Goal: Task Accomplishment & Management: Manage account settings

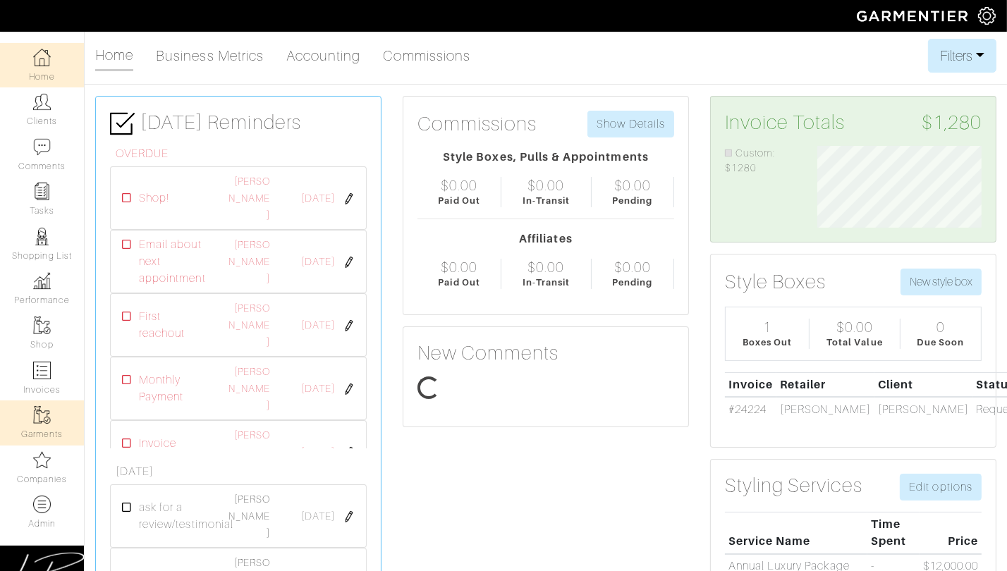
scroll to position [81, 185]
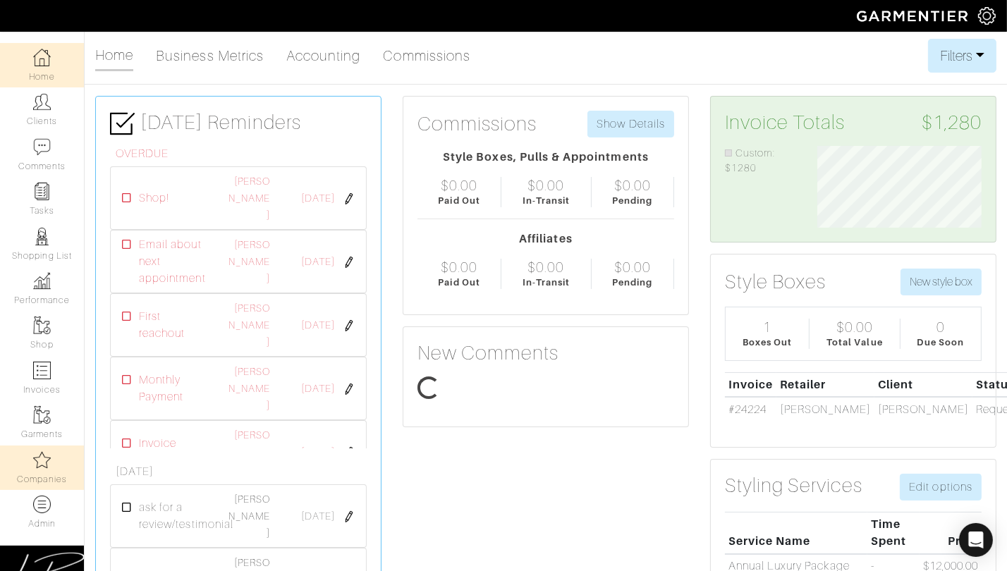
click at [36, 445] on link "Companies" at bounding box center [42, 467] width 84 height 44
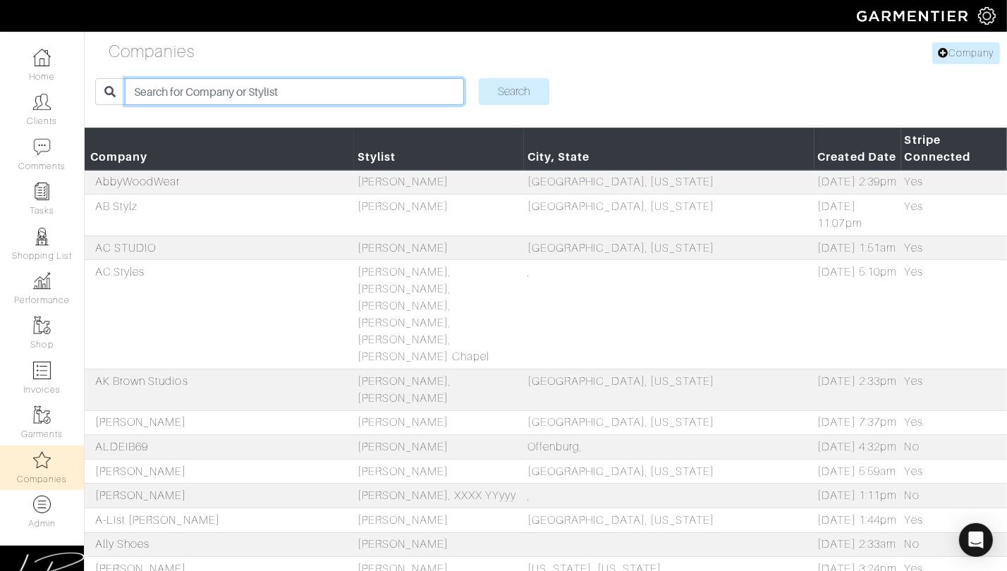
click at [214, 90] on input "search" at bounding box center [294, 91] width 338 height 27
type input "sabrina"
click at [479, 78] on input "Search" at bounding box center [514, 91] width 70 height 27
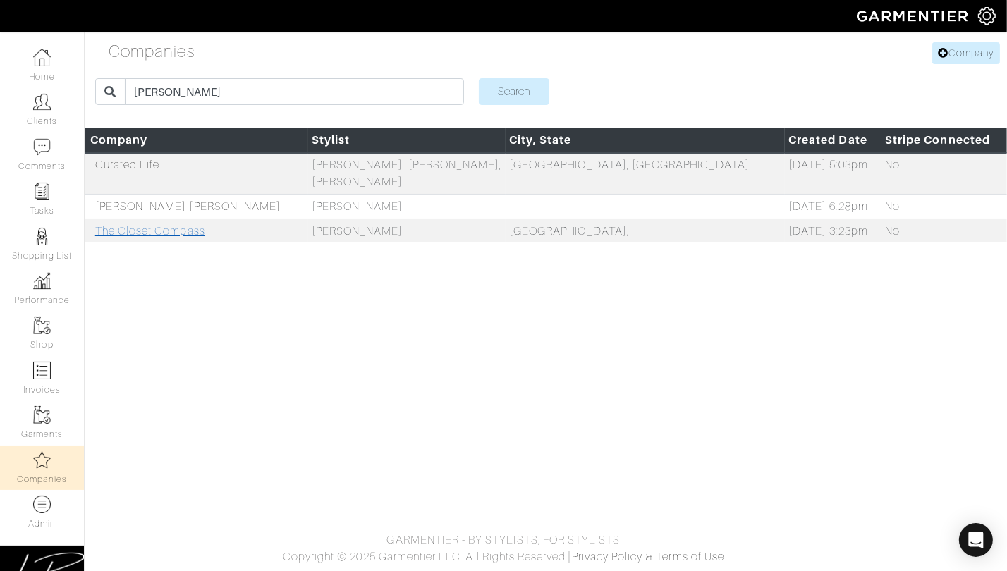
click at [124, 225] on link "The Closet Compass" at bounding box center [150, 231] width 110 height 13
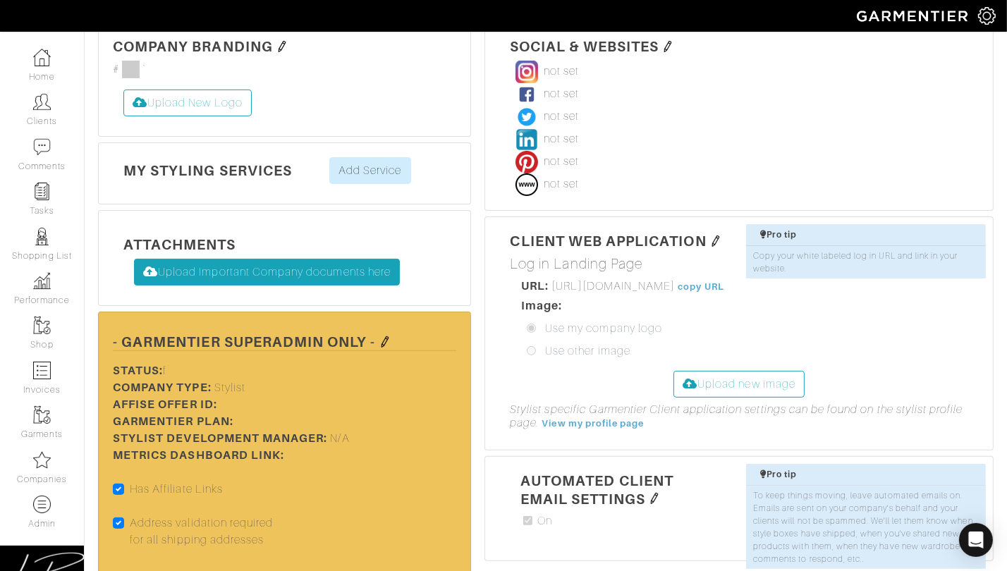
scroll to position [419, 0]
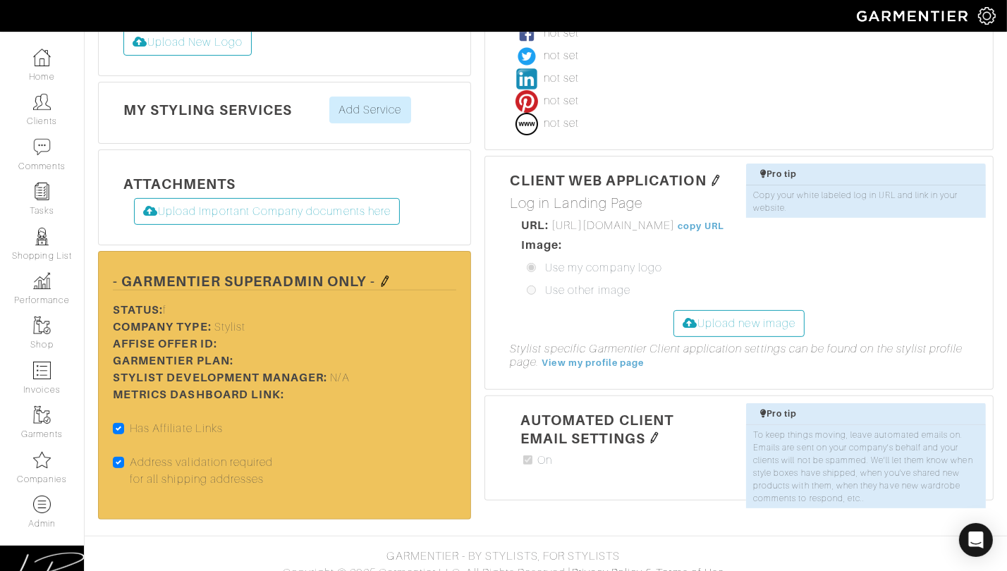
click at [130, 454] on label "Address validation required for all shipping addresses" at bounding box center [202, 471] width 144 height 34
click at [119, 454] on input "Address validation required for all shipping addresses" at bounding box center [118, 461] width 11 height 14
checkbox input "false"
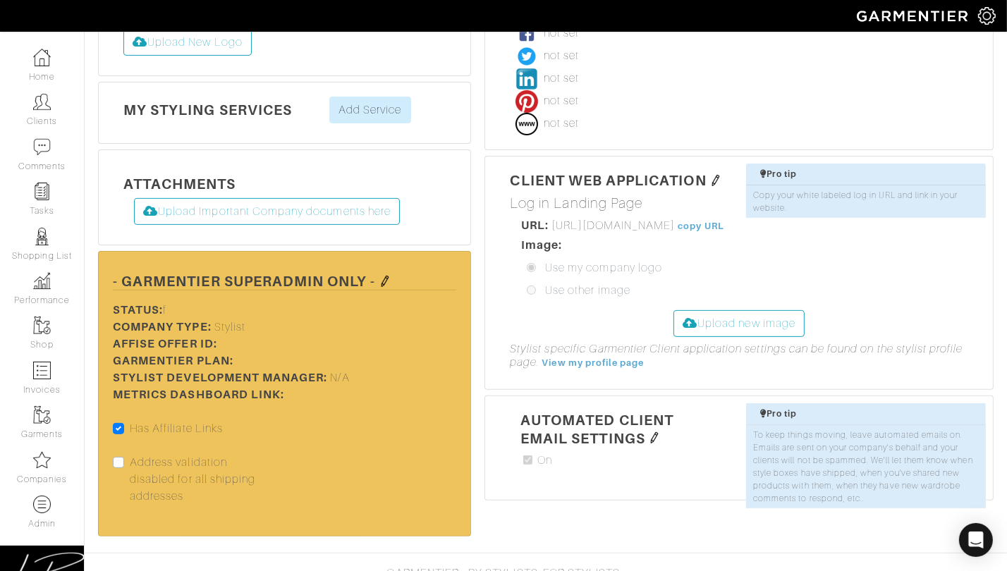
click at [386, 276] on img at bounding box center [384, 281] width 11 height 11
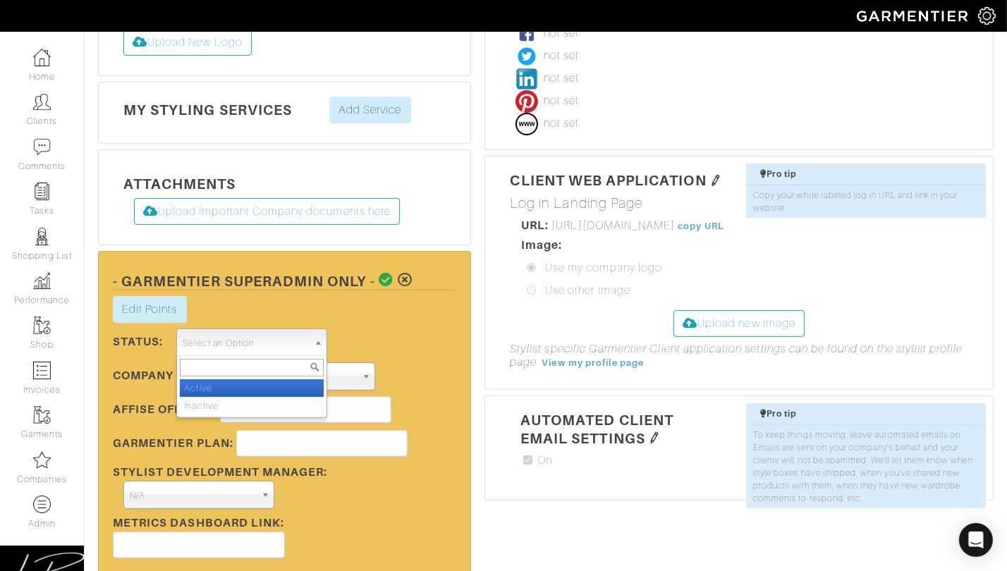
click at [299, 329] on span "Select an Option" at bounding box center [245, 343] width 125 height 28
drag, startPoint x: 247, startPoint y: 377, endPoint x: 262, endPoint y: 369, distance: 17.0
click at [247, 379] on li "Active" at bounding box center [252, 388] width 144 height 18
select select "Active"
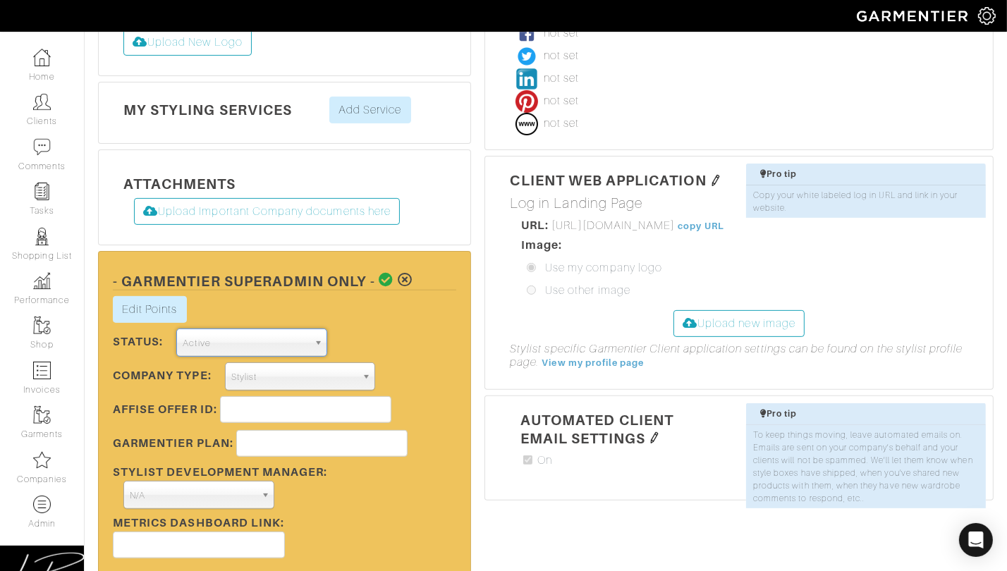
click at [383, 320] on div "Edit Points Stylist Rewards × Close Totals Stylist Points Add New Transaction S…" at bounding box center [284, 439] width 364 height 286
drag, startPoint x: 387, startPoint y: 268, endPoint x: 384, endPoint y: 280, distance: 12.3
click at [387, 273] on icon at bounding box center [386, 280] width 15 height 14
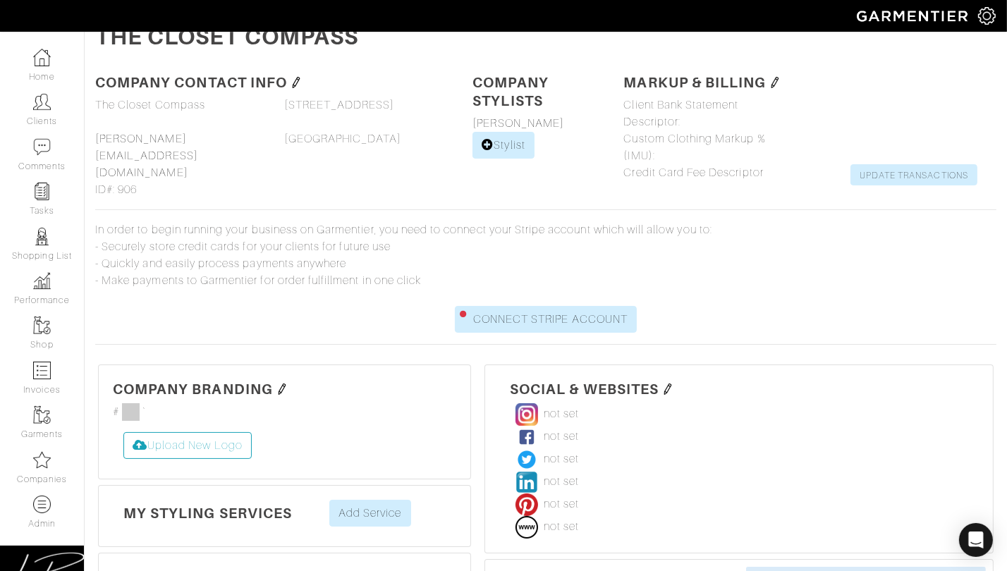
scroll to position [0, 0]
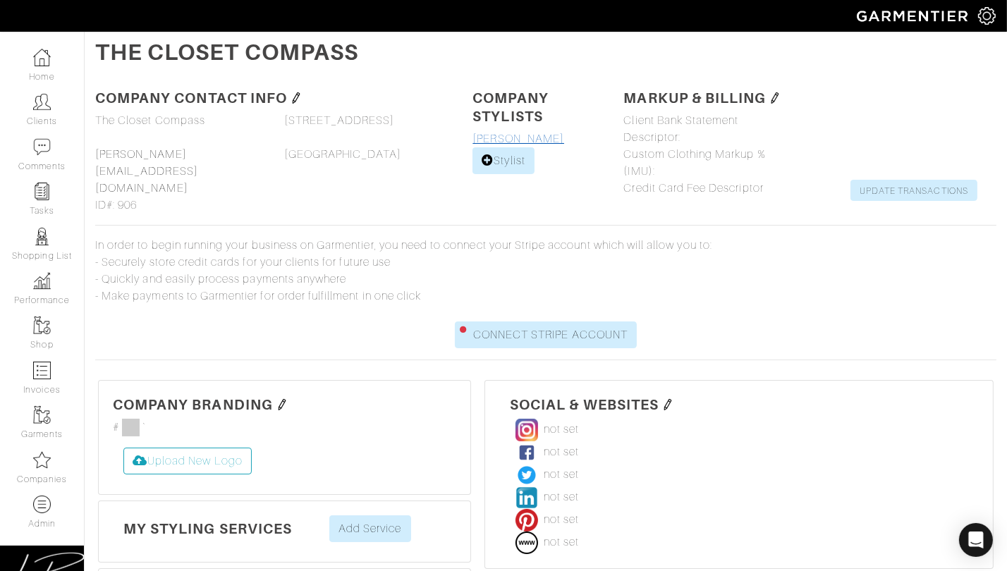
click at [500, 137] on link "[PERSON_NAME]" at bounding box center [518, 139] width 92 height 13
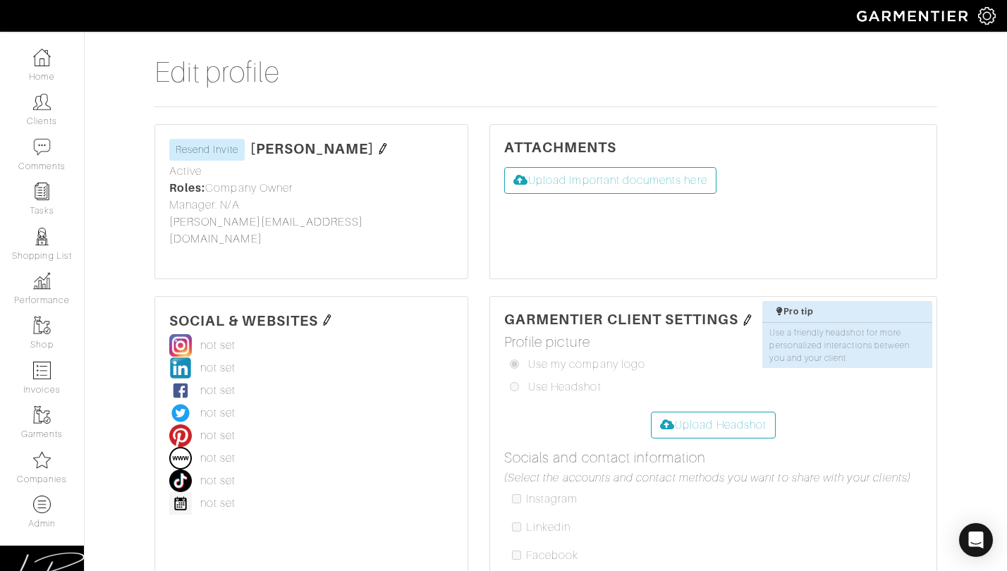
select select
click at [381, 149] on img at bounding box center [382, 148] width 11 height 11
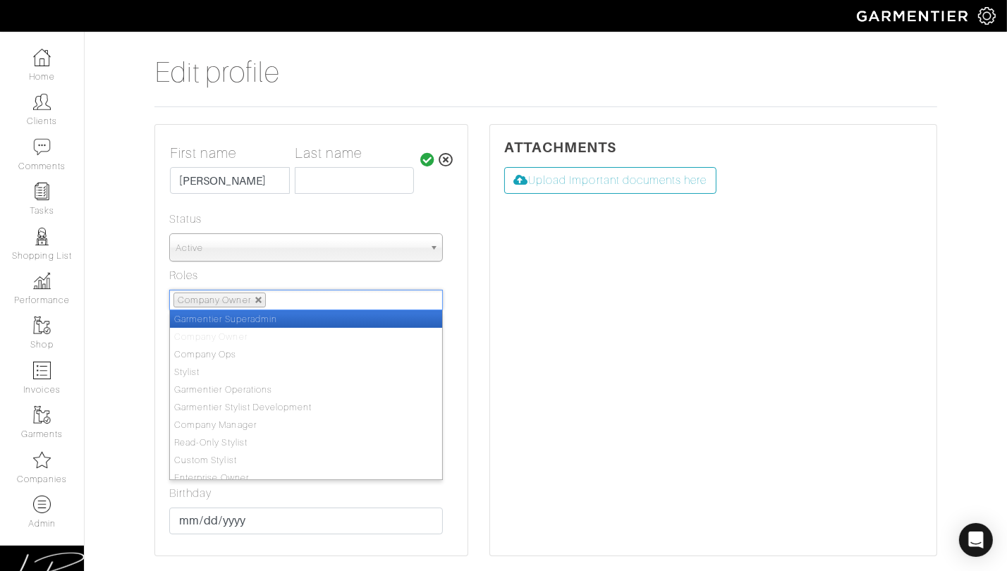
click at [332, 294] on ul "Company Owner" at bounding box center [305, 300] width 273 height 20
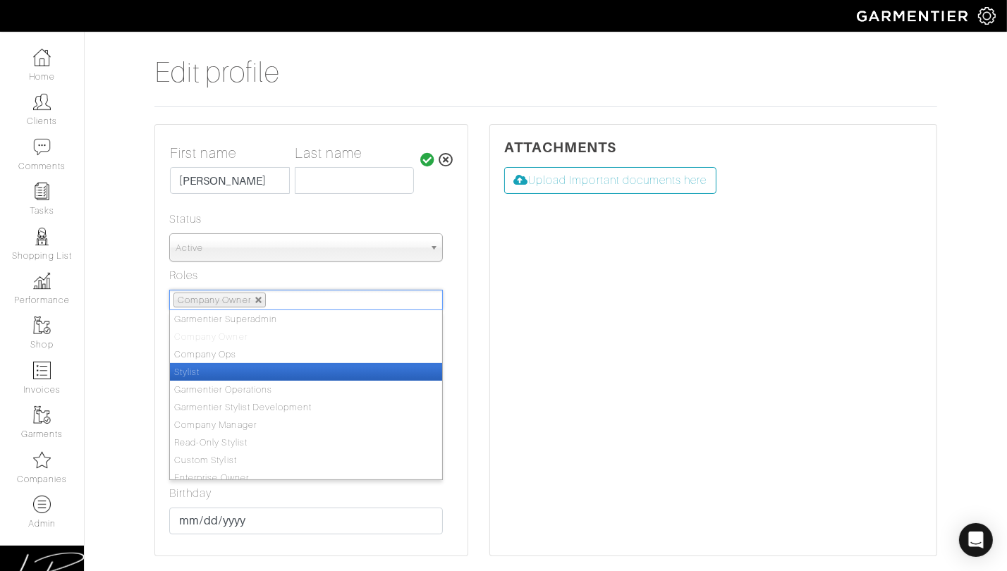
click at [295, 363] on li "Stylist" at bounding box center [306, 372] width 272 height 18
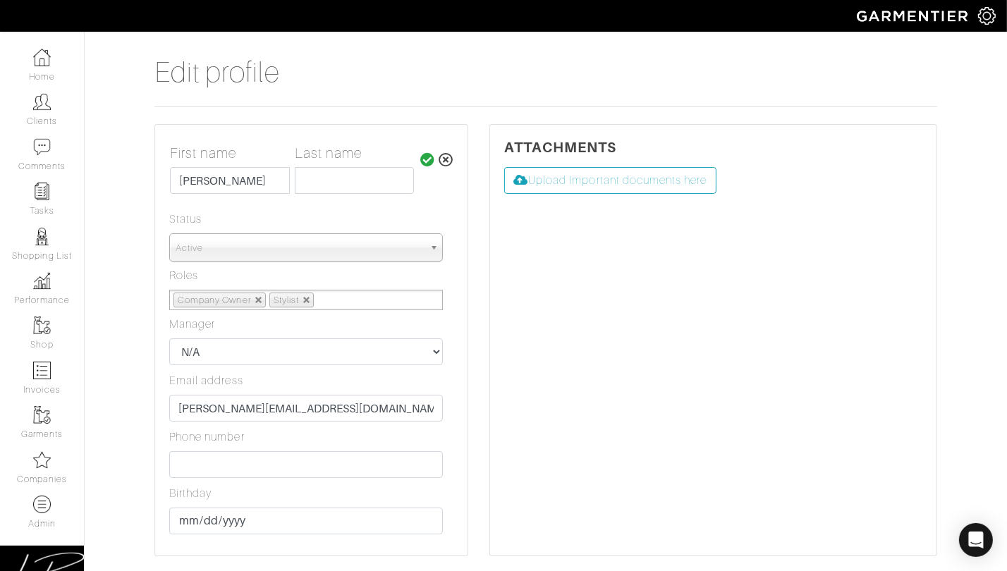
click at [421, 154] on icon at bounding box center [427, 160] width 15 height 14
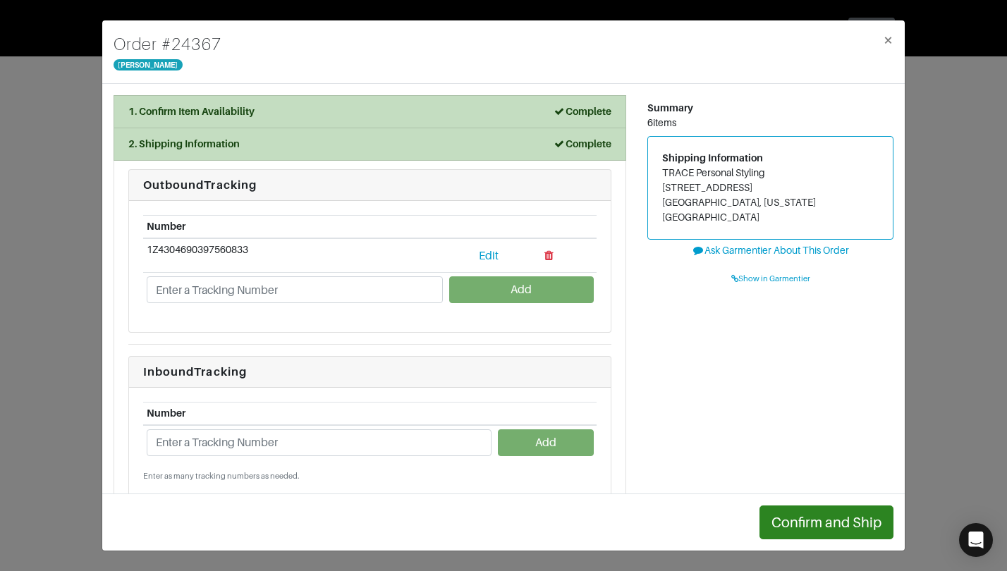
scroll to position [154, 0]
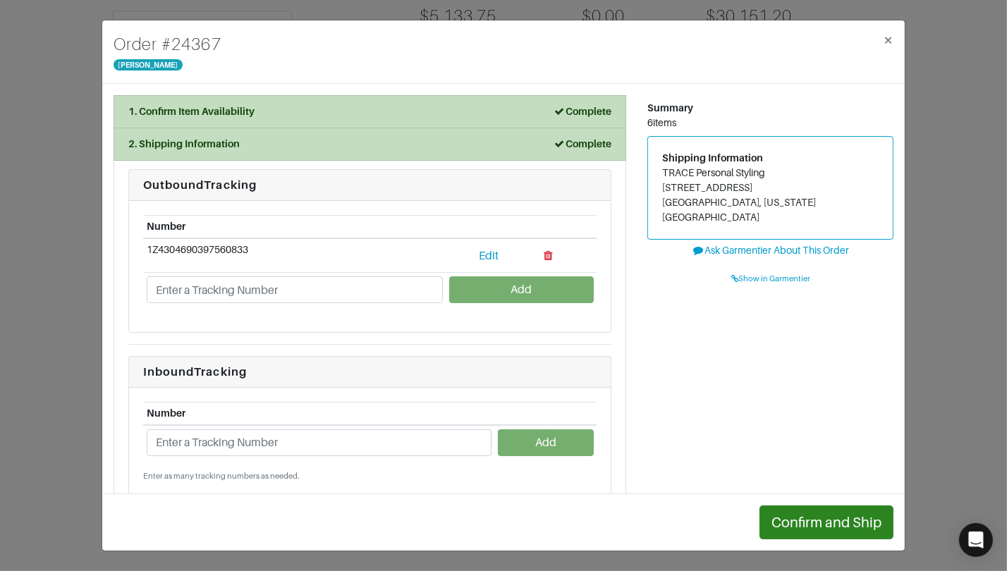
click at [20, 61] on div "Order # 24367 Di Bianco × 1. Confirm Item Availability Complete Confirm Item Av…" at bounding box center [503, 285] width 1007 height 571
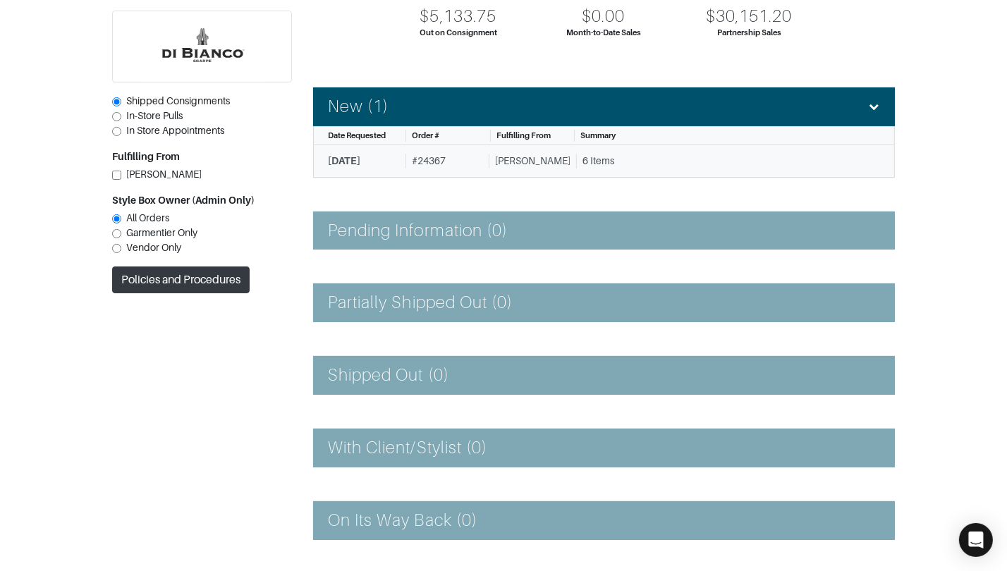
click at [531, 150] on link "8/14/2025 # 24367 Di Bianco 6 Items" at bounding box center [603, 161] width 581 height 32
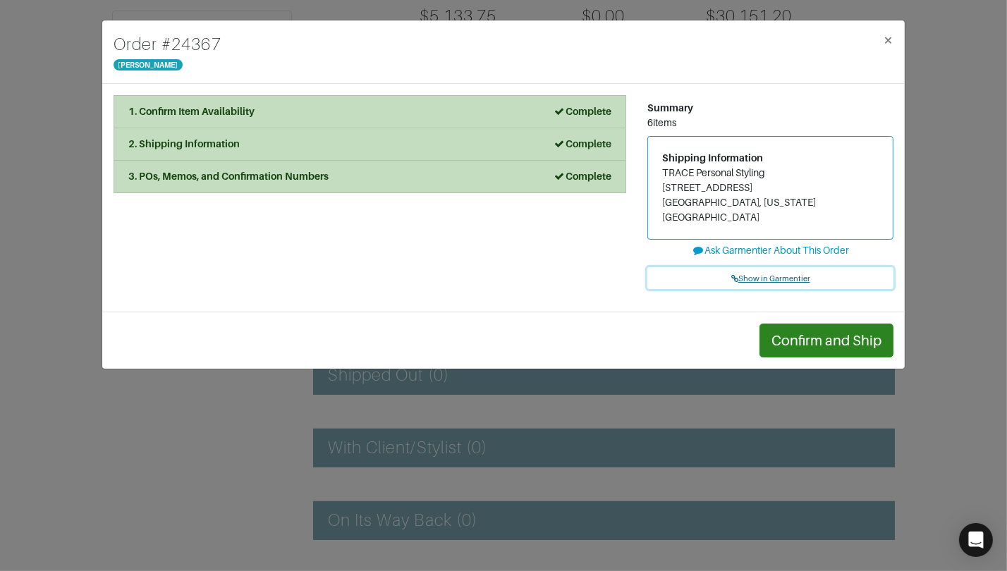
click at [744, 274] on span "Show in Garmentier" at bounding box center [770, 278] width 79 height 8
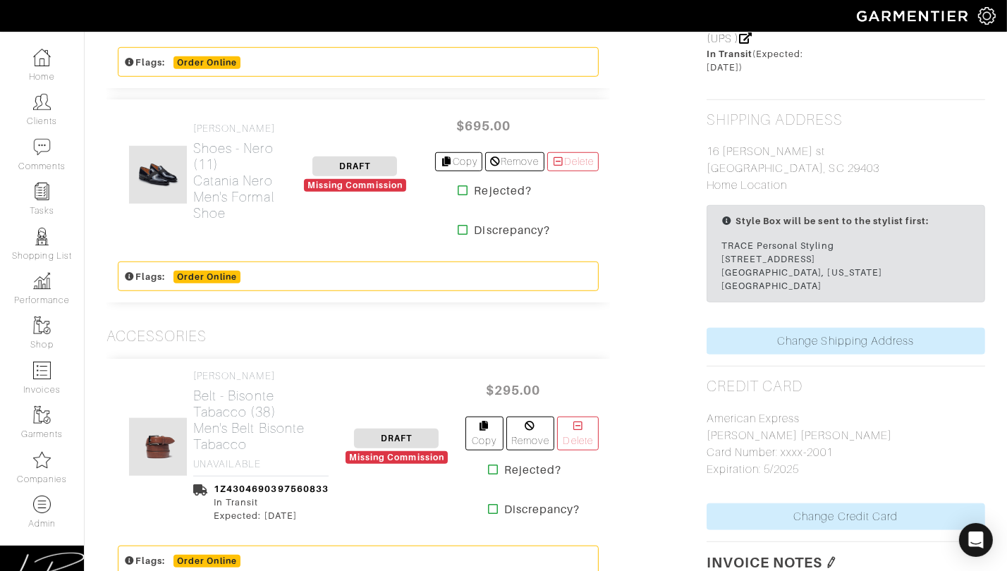
scroll to position [1181, 0]
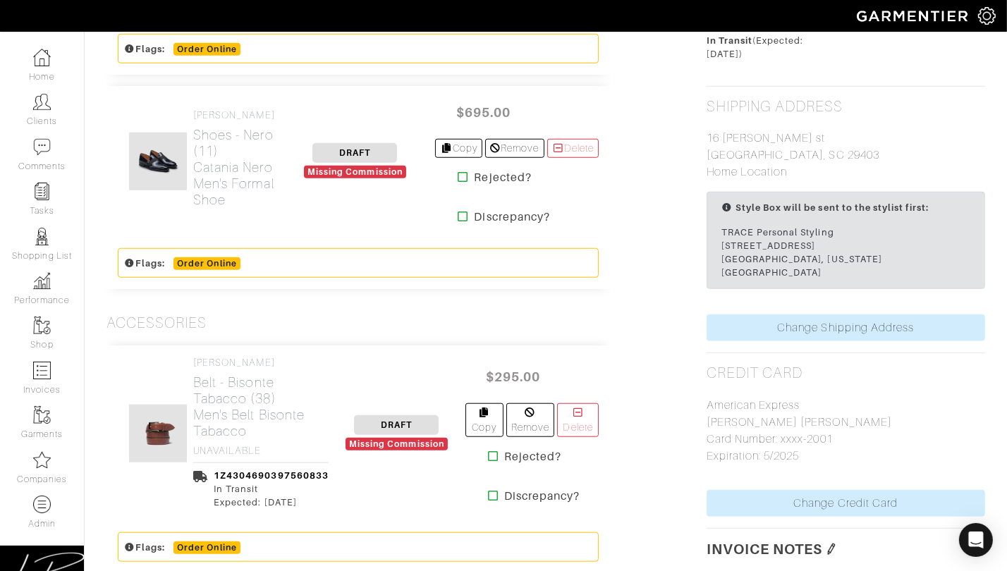
click at [457, 183] on icon at bounding box center [462, 176] width 11 height 11
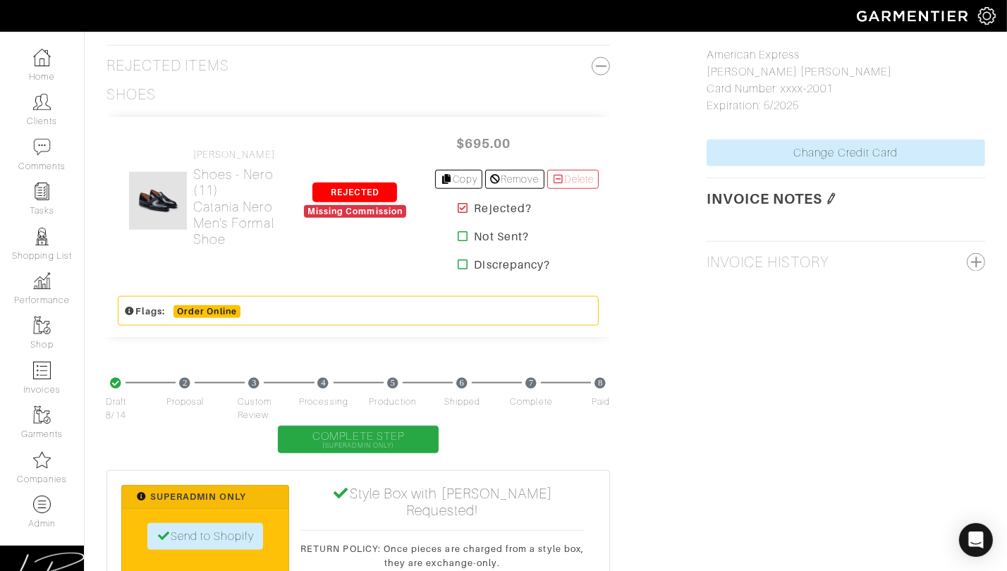
scroll to position [1503, 0]
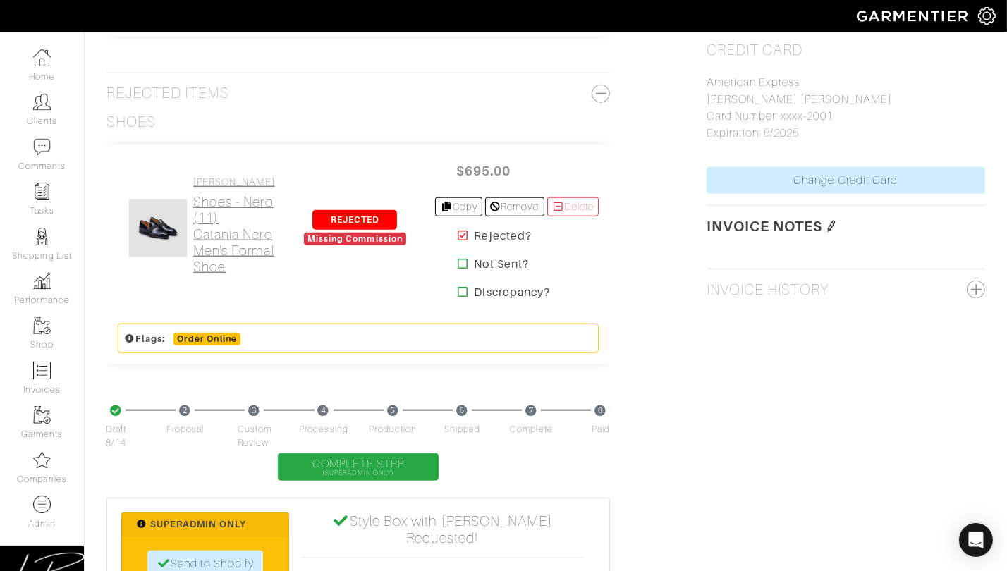
click at [246, 257] on h2 "Shoes - Nero (11) Catania Nero Men's Formal Shoe" at bounding box center [234, 234] width 82 height 81
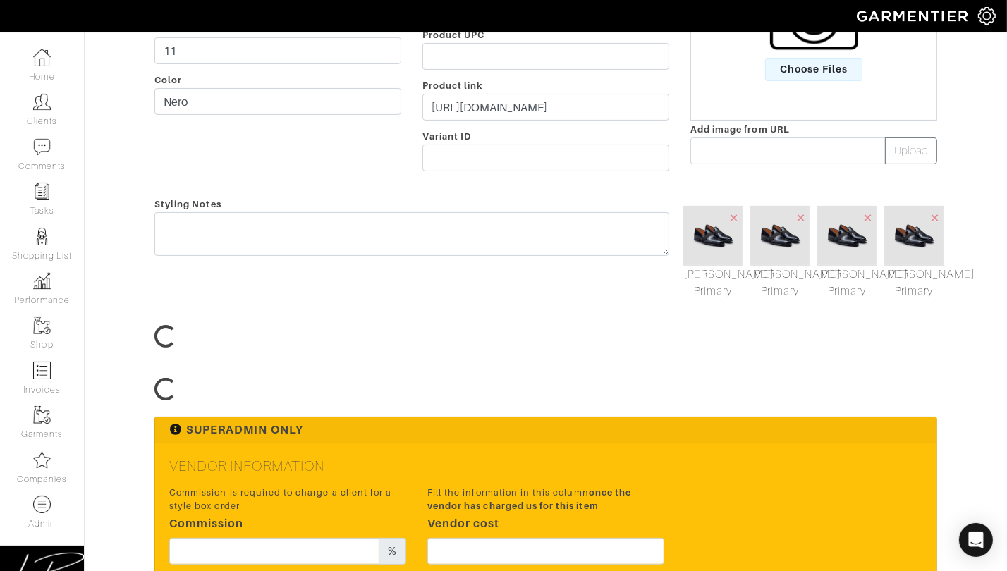
scroll to position [321, 0]
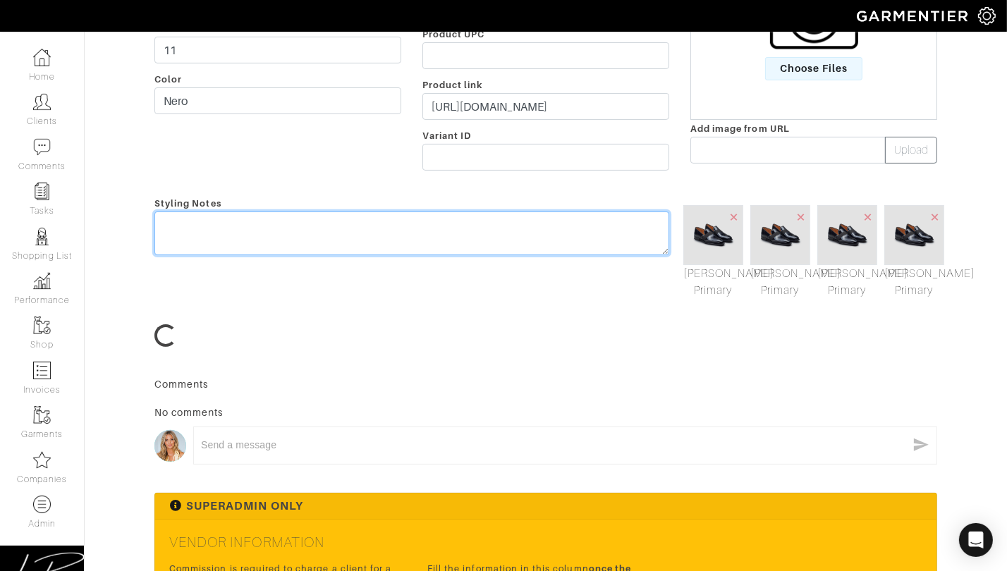
click at [266, 231] on textarea at bounding box center [411, 233] width 515 height 44
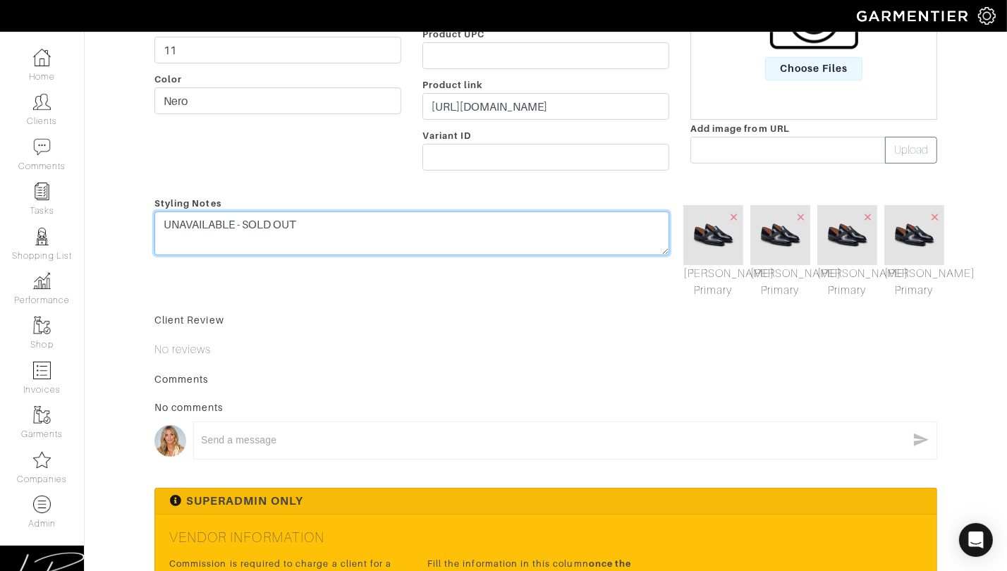
scroll to position [0, 0]
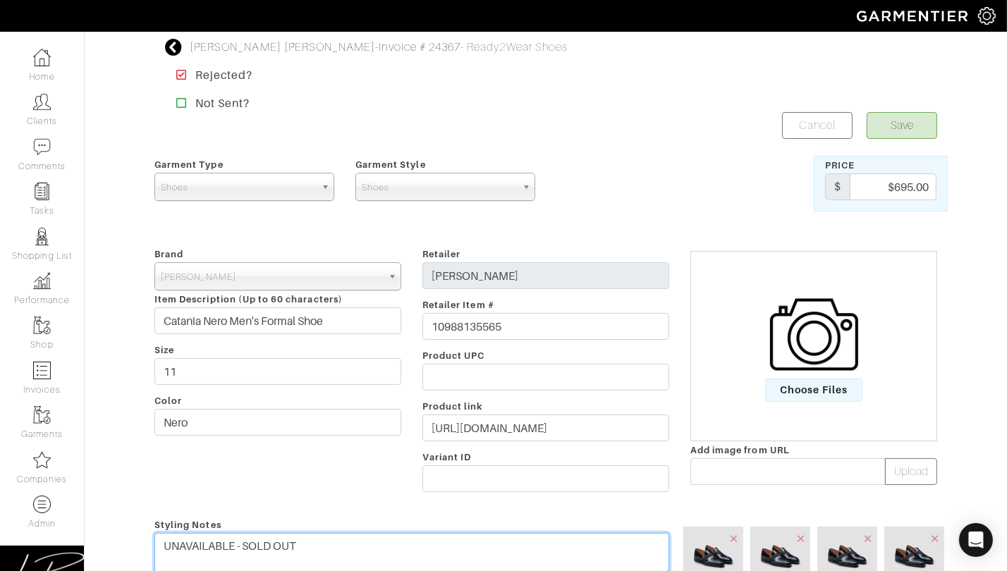
type textarea "UNAVAILABLE - SOLD OUT"
click at [902, 116] on button "Save" at bounding box center [901, 125] width 70 height 27
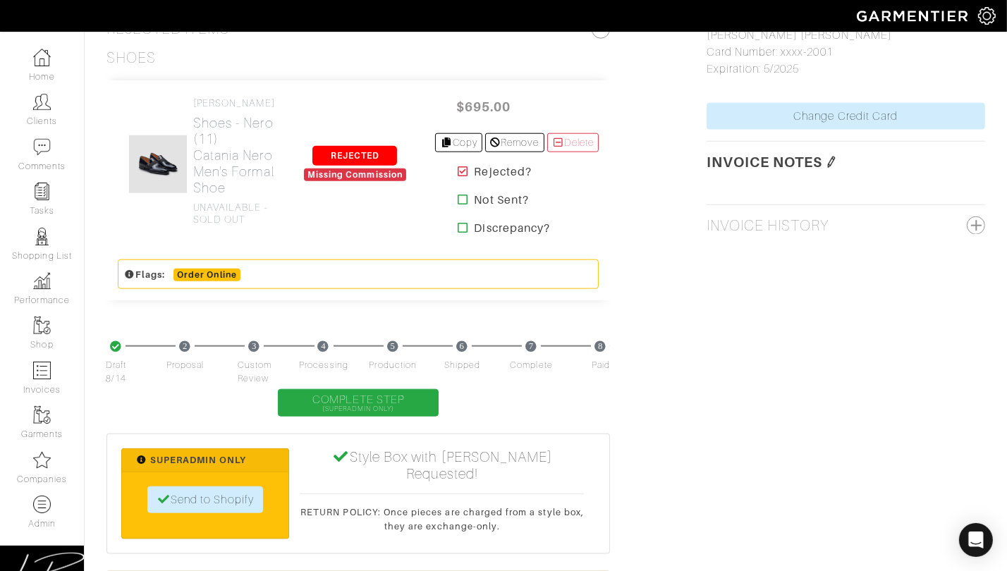
scroll to position [1566, 0]
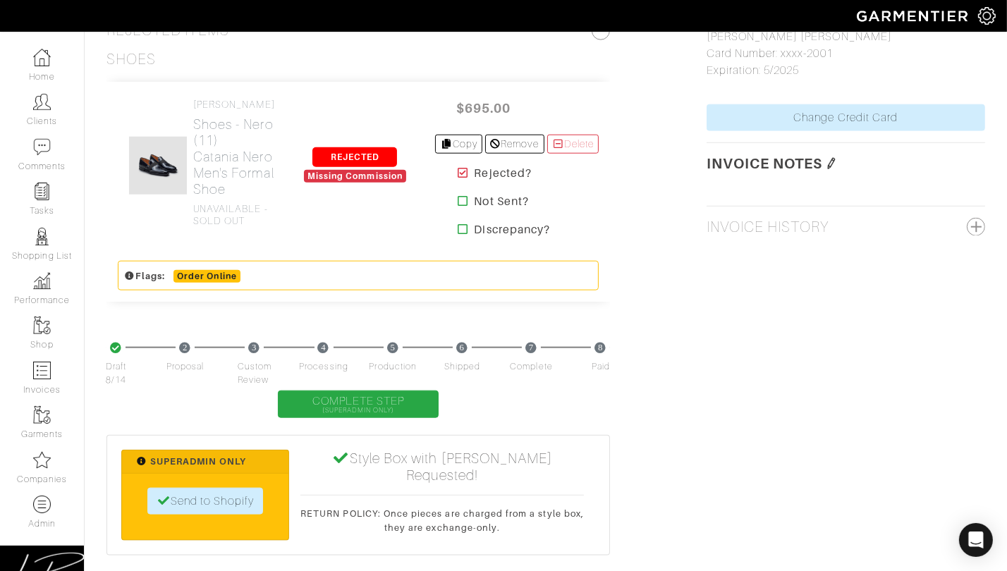
click at [457, 207] on icon at bounding box center [462, 200] width 11 height 11
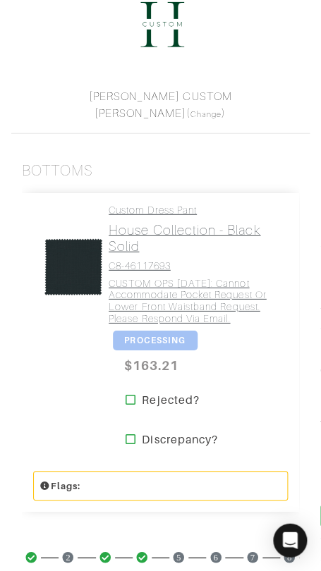
scroll to position [324, 0]
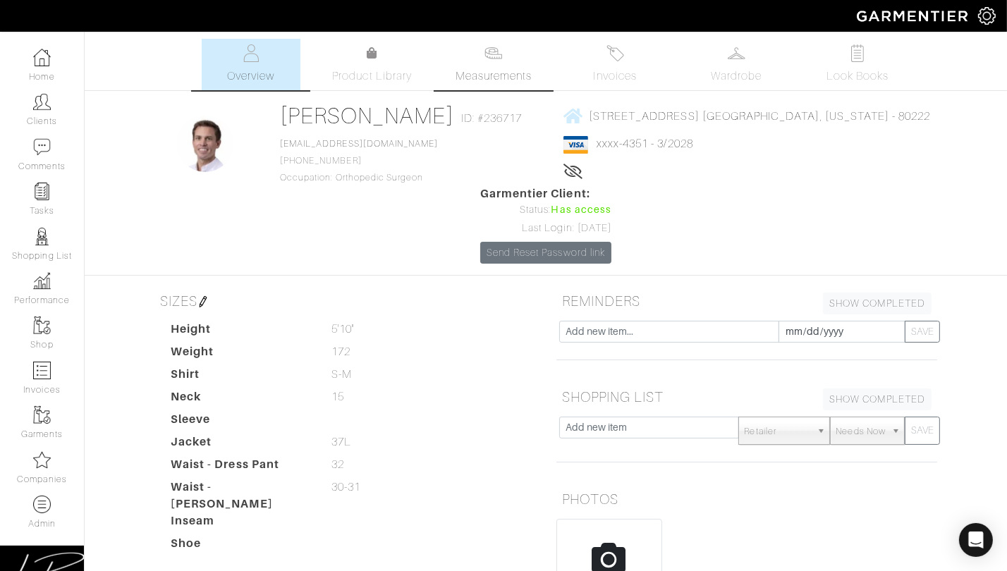
click at [533, 72] on link "Measurements" at bounding box center [493, 64] width 99 height 51
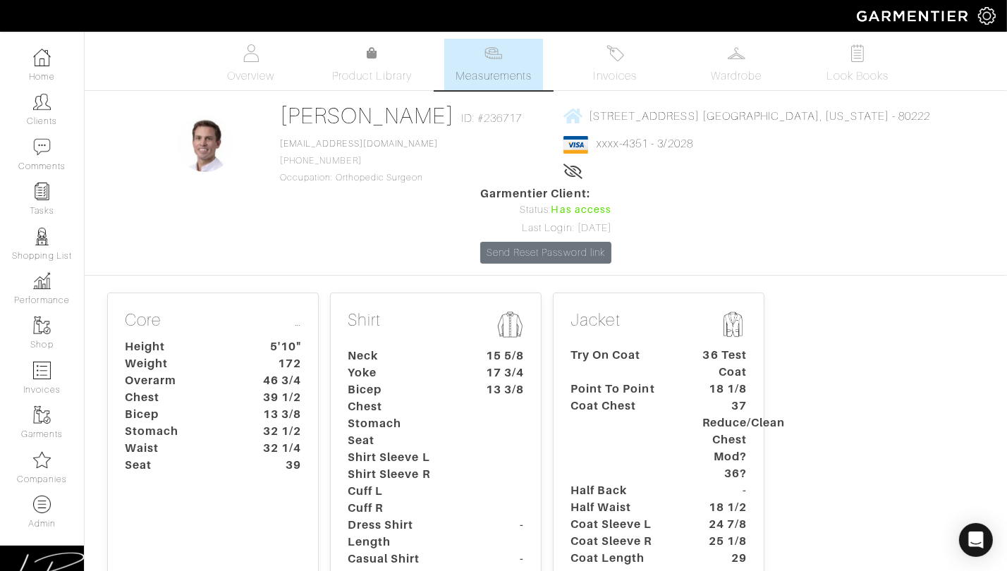
scroll to position [333, 0]
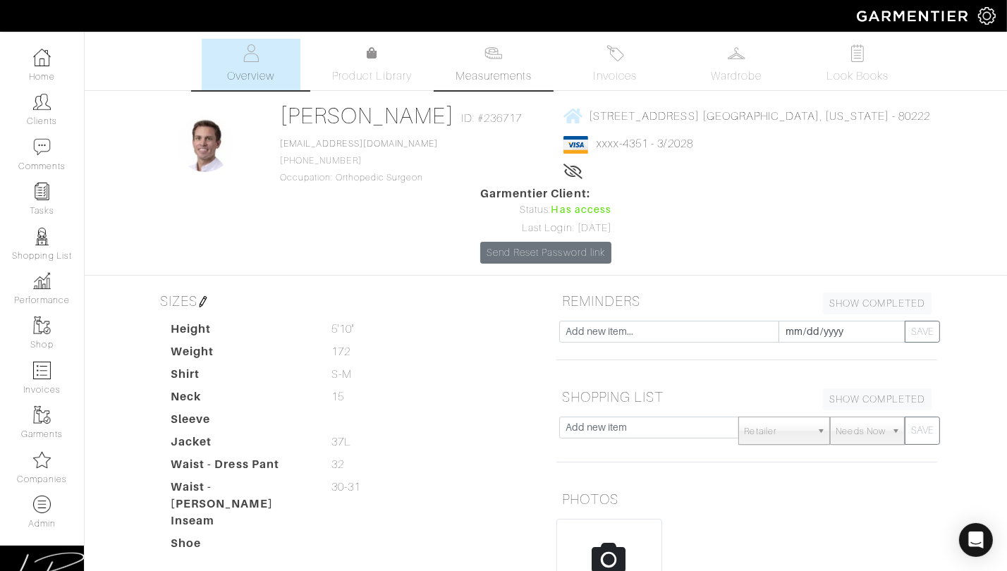
click at [491, 66] on link "Measurements" at bounding box center [493, 64] width 99 height 51
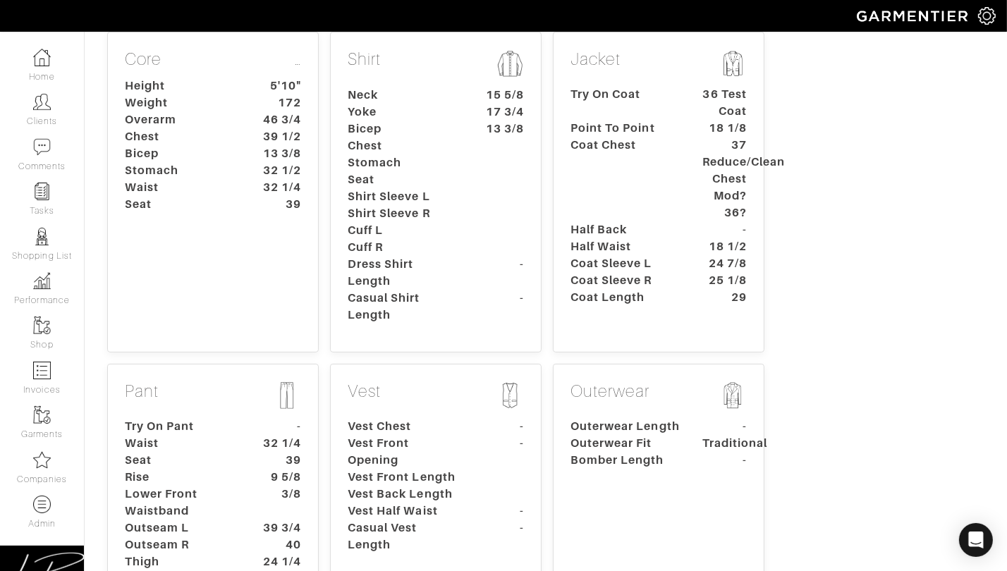
scroll to position [261, 0]
click at [278, 452] on dt "39" at bounding box center [279, 460] width 66 height 17
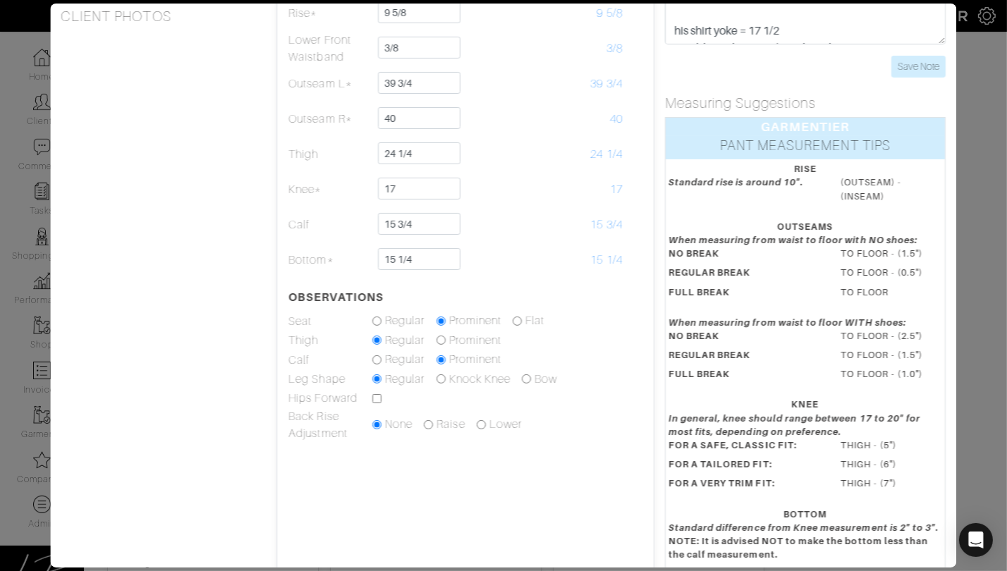
scroll to position [219, 0]
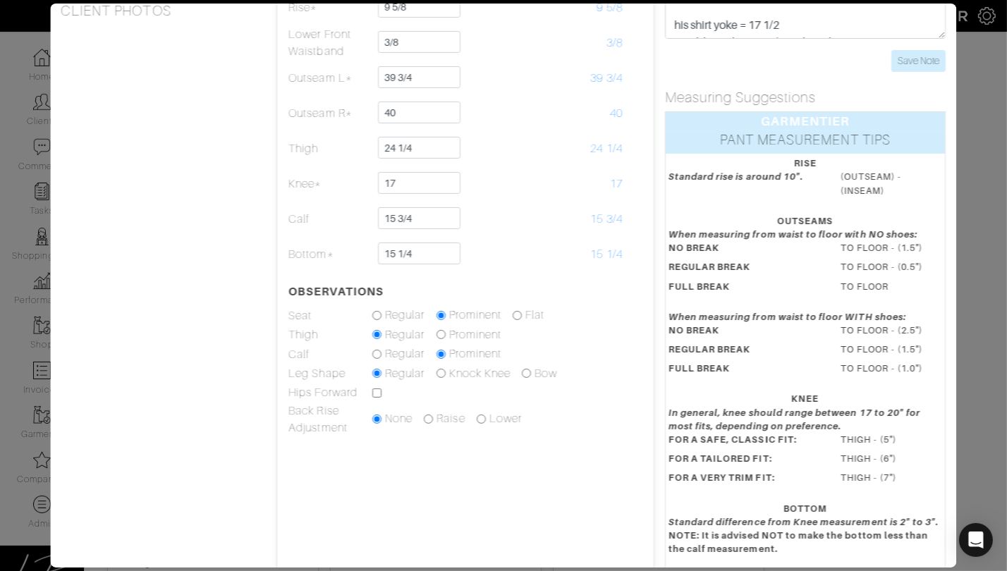
click at [991, 410] on div "Core Shirt Jacket Pant Vest Outerwear Belt Height 5'10" Weight 172 Overarm 46 3…" at bounding box center [503, 285] width 1007 height 571
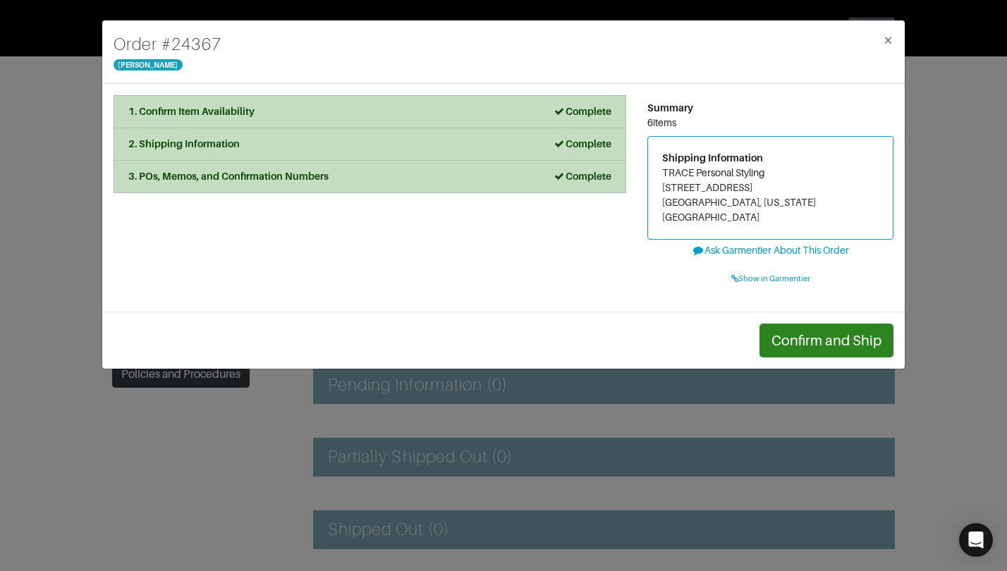
scroll to position [154, 0]
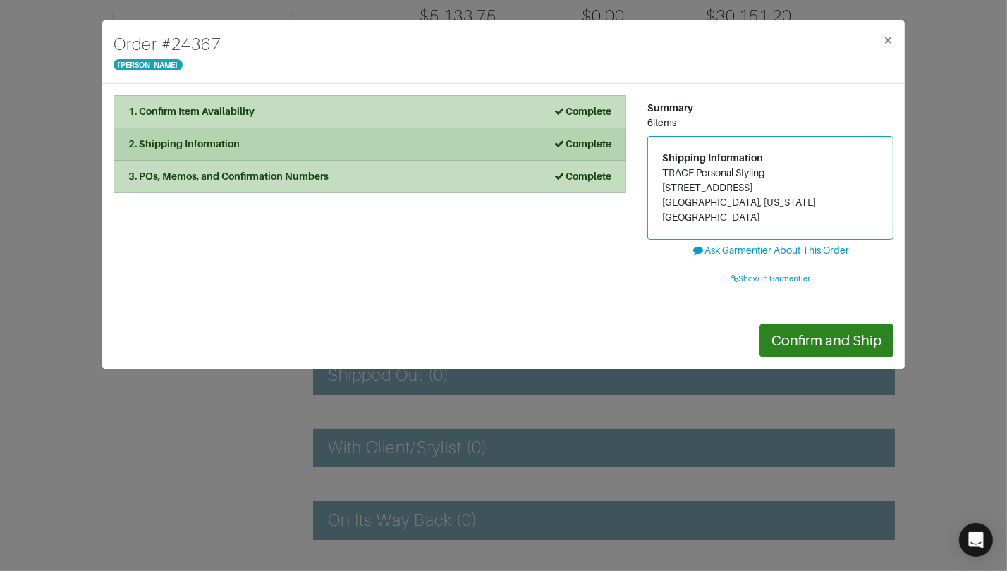
click at [413, 145] on div "2. Shipping Information Complete" at bounding box center [369, 144] width 483 height 15
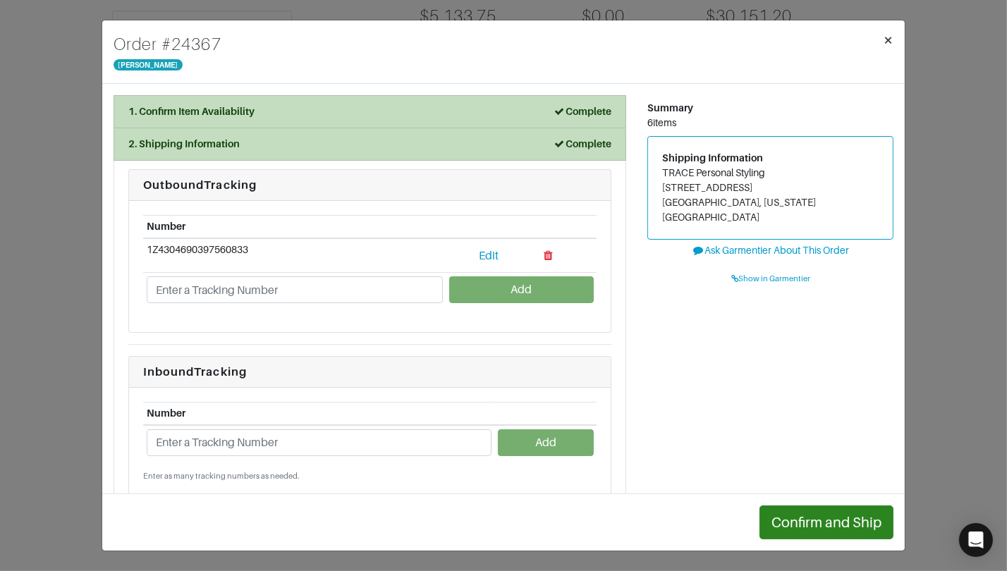
click at [885, 40] on span "×" at bounding box center [887, 39] width 11 height 19
